Goal: Task Accomplishment & Management: Manage account settings

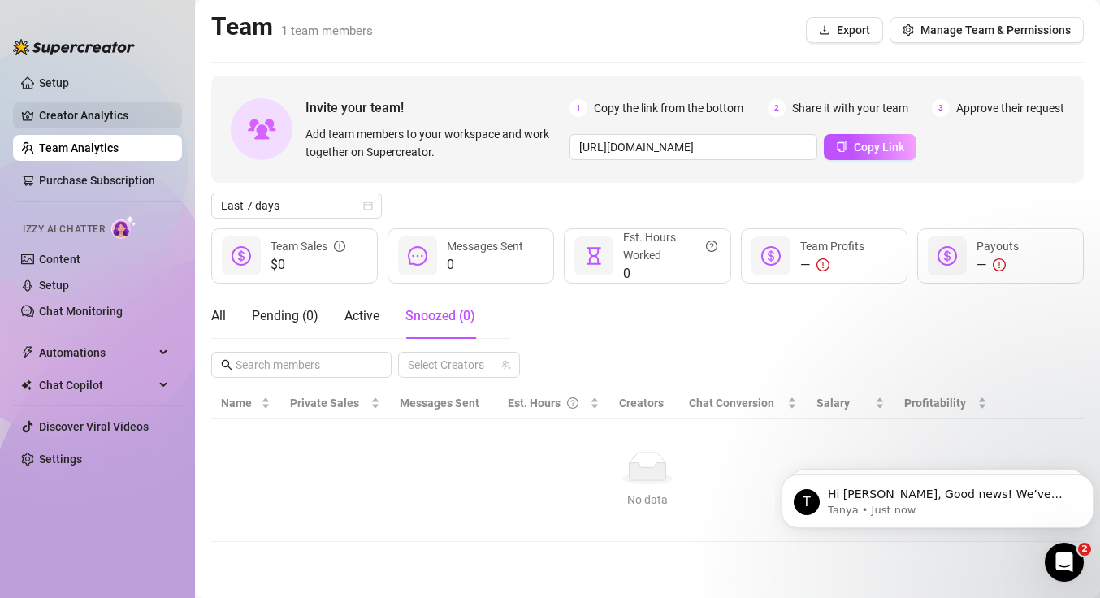
click at [116, 109] on link "Creator Analytics" at bounding box center [104, 115] width 130 height 26
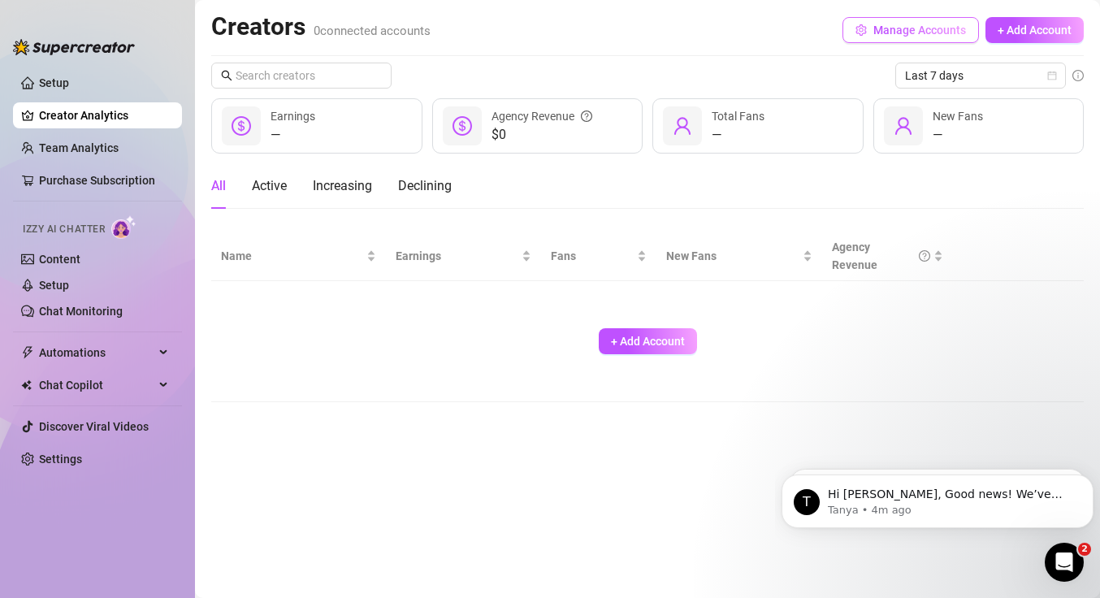
click at [911, 35] on span "Manage Accounts" at bounding box center [919, 30] width 93 height 13
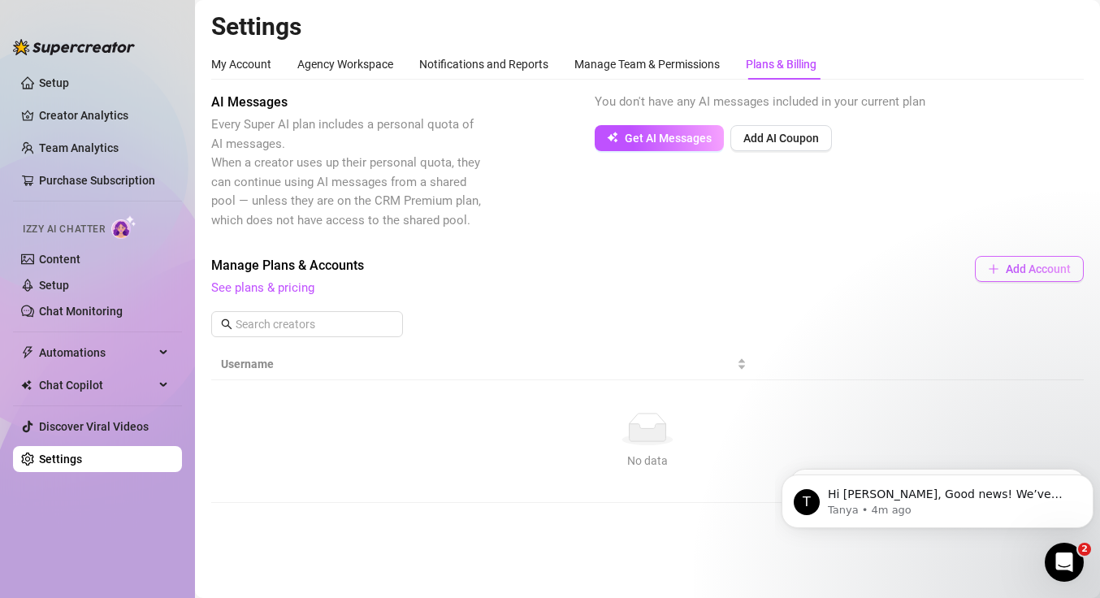
click at [1021, 273] on span "Add Account" at bounding box center [1038, 268] width 65 height 13
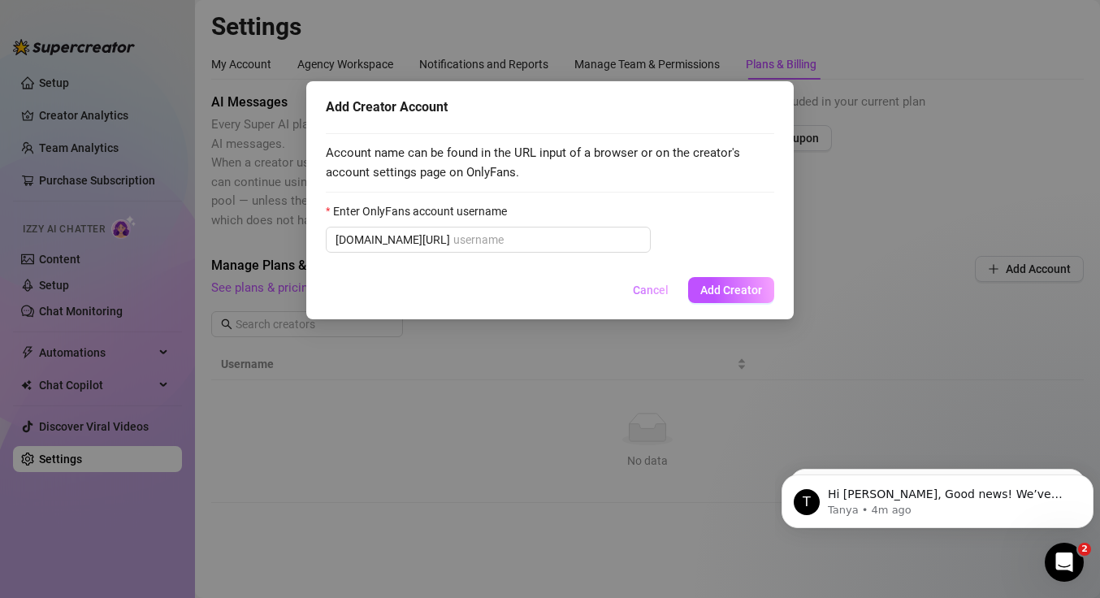
click at [640, 292] on span "Cancel" at bounding box center [651, 289] width 36 height 13
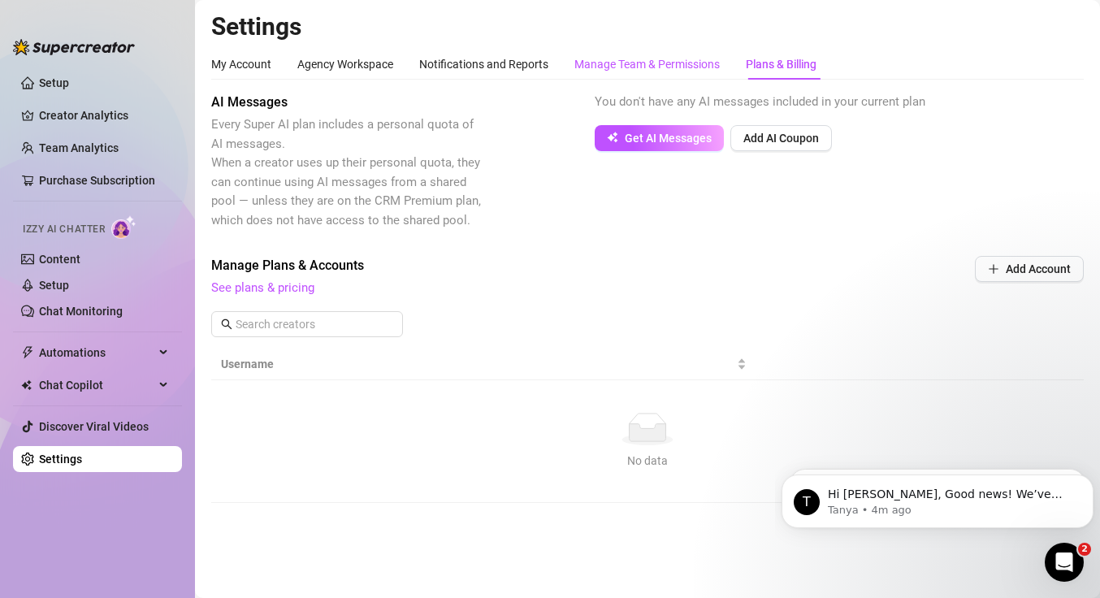
click at [602, 60] on div "Manage Team & Permissions" at bounding box center [646, 64] width 145 height 18
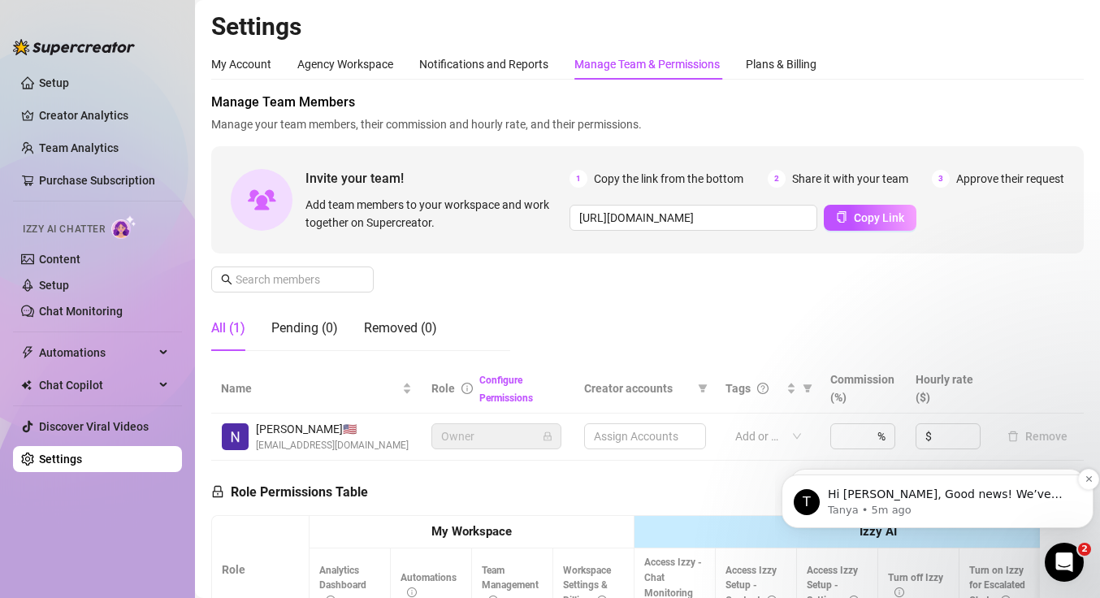
click at [1011, 496] on p "Hi [PERSON_NAME], Good news! We’ve just launched our Referral Program 🚀 Invite …" at bounding box center [950, 495] width 245 height 16
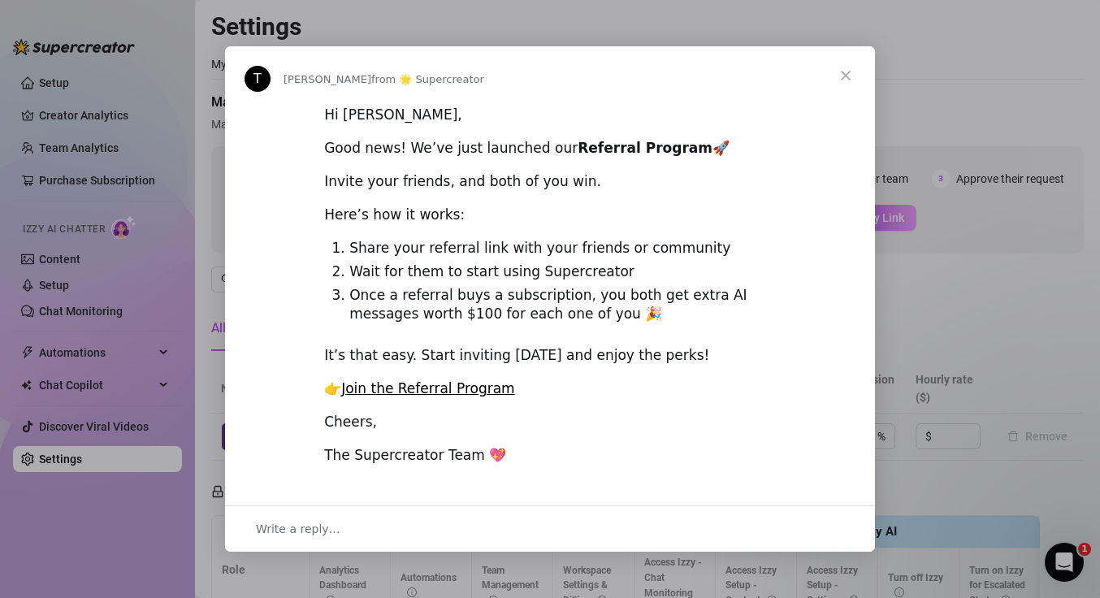
click at [839, 76] on span "Close" at bounding box center [845, 75] width 58 height 58
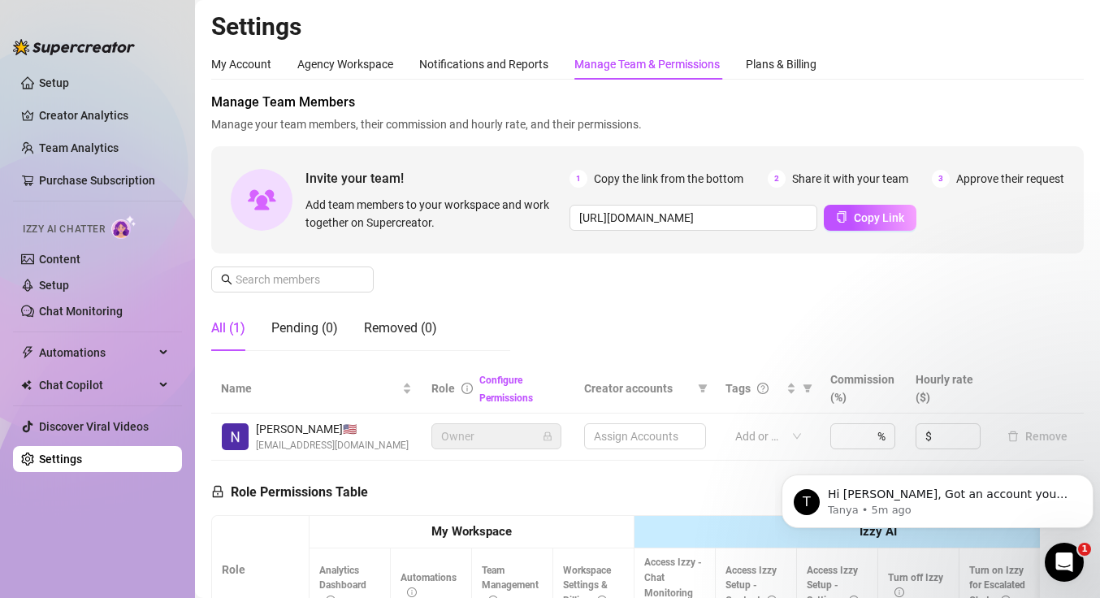
click at [46, 461] on link "Settings" at bounding box center [60, 458] width 43 height 13
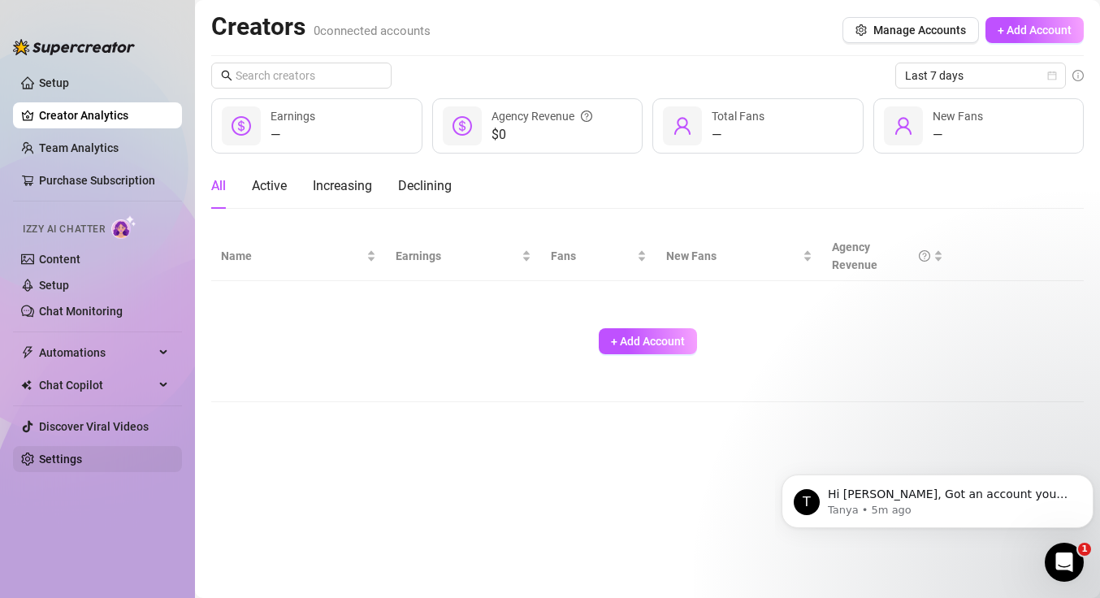
click at [78, 460] on link "Settings" at bounding box center [60, 458] width 43 height 13
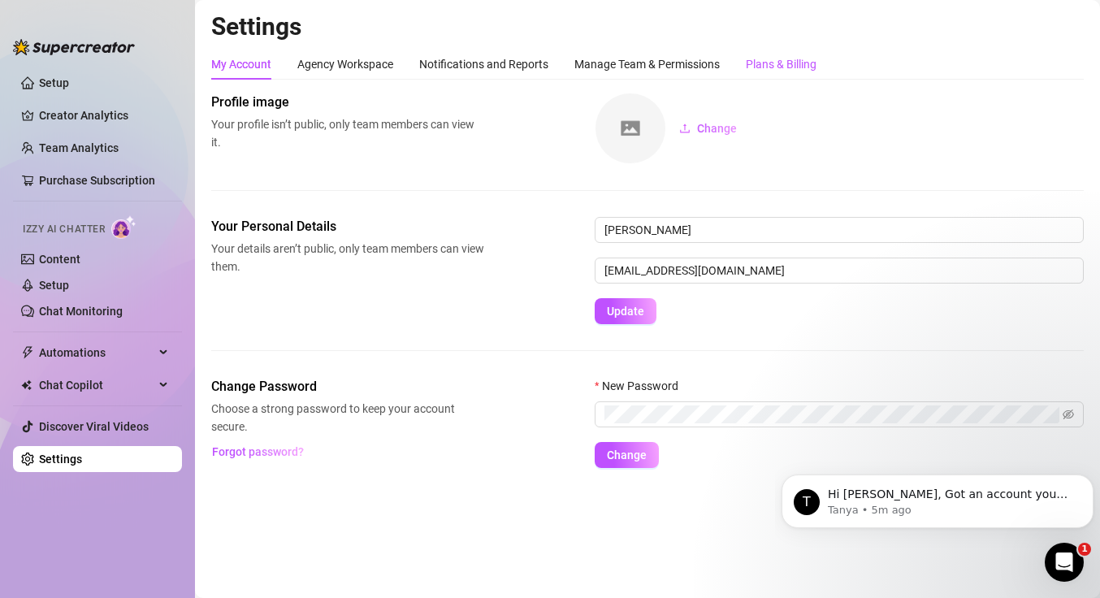
click at [802, 67] on div "Plans & Billing" at bounding box center [781, 64] width 71 height 18
